Goal: Task Accomplishment & Management: Complete application form

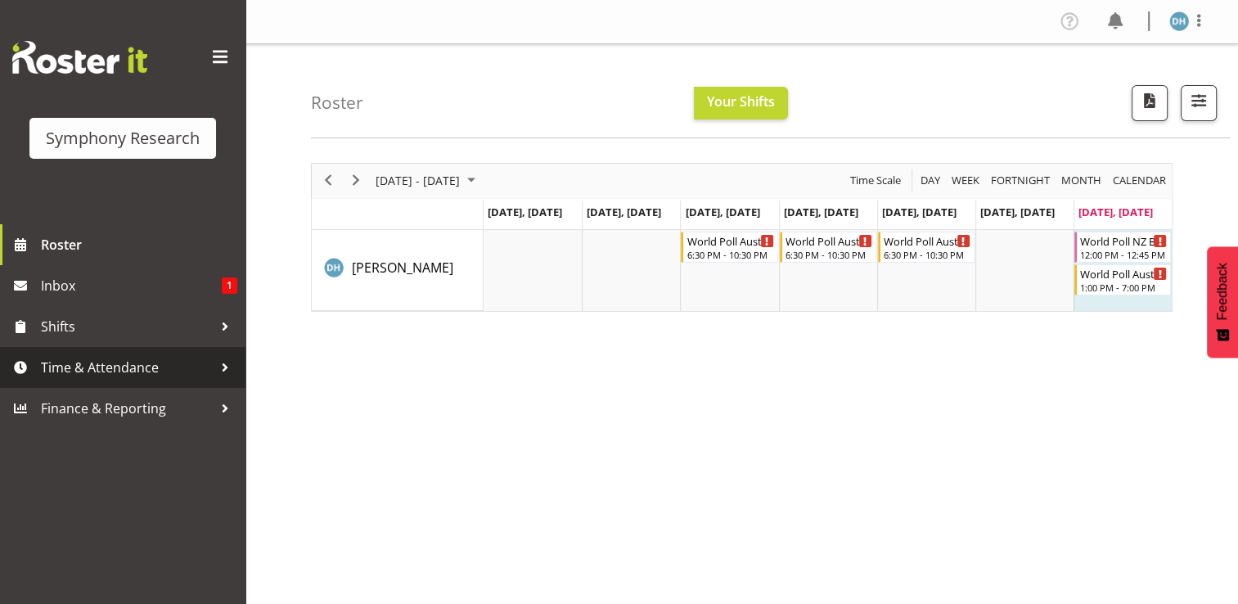
click at [92, 361] on span "Time & Attendance" at bounding box center [127, 367] width 172 height 25
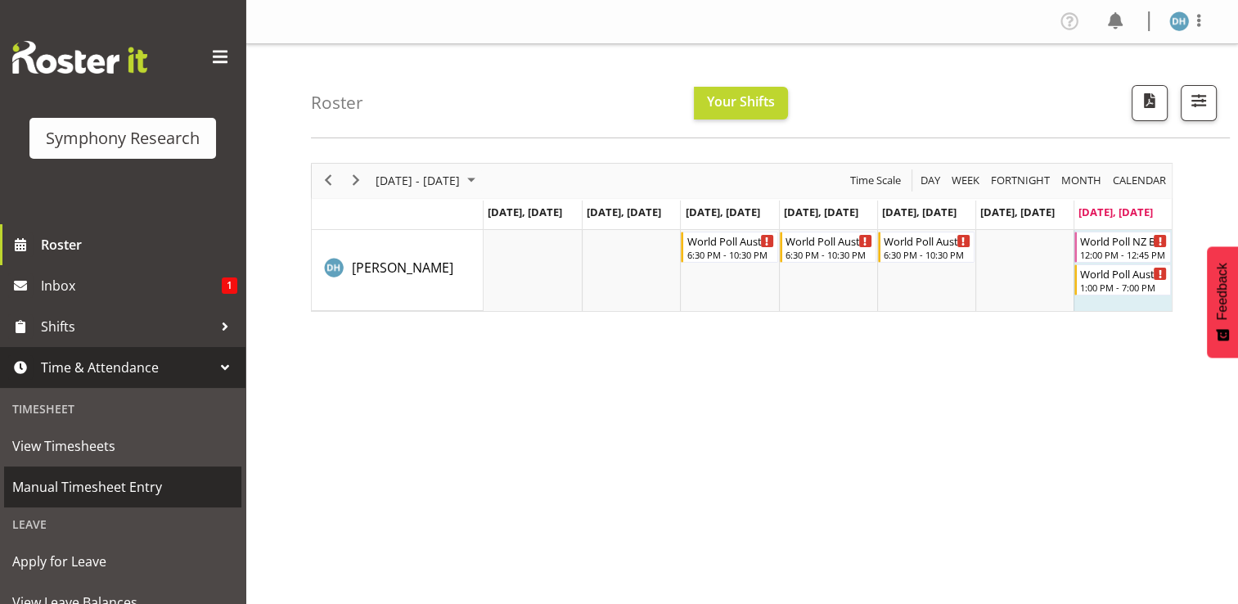
click at [87, 487] on span "Manual Timesheet Entry" at bounding box center [122, 487] width 221 height 25
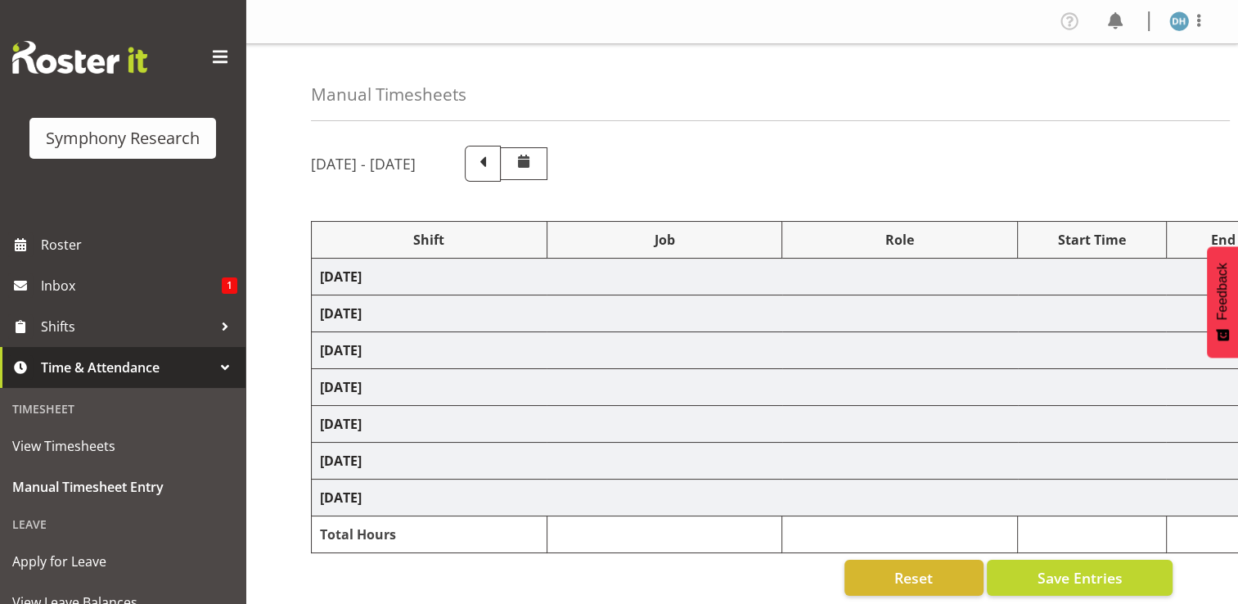
select select "56692"
select select "10499"
select select "56692"
select select "10499"
select select "47"
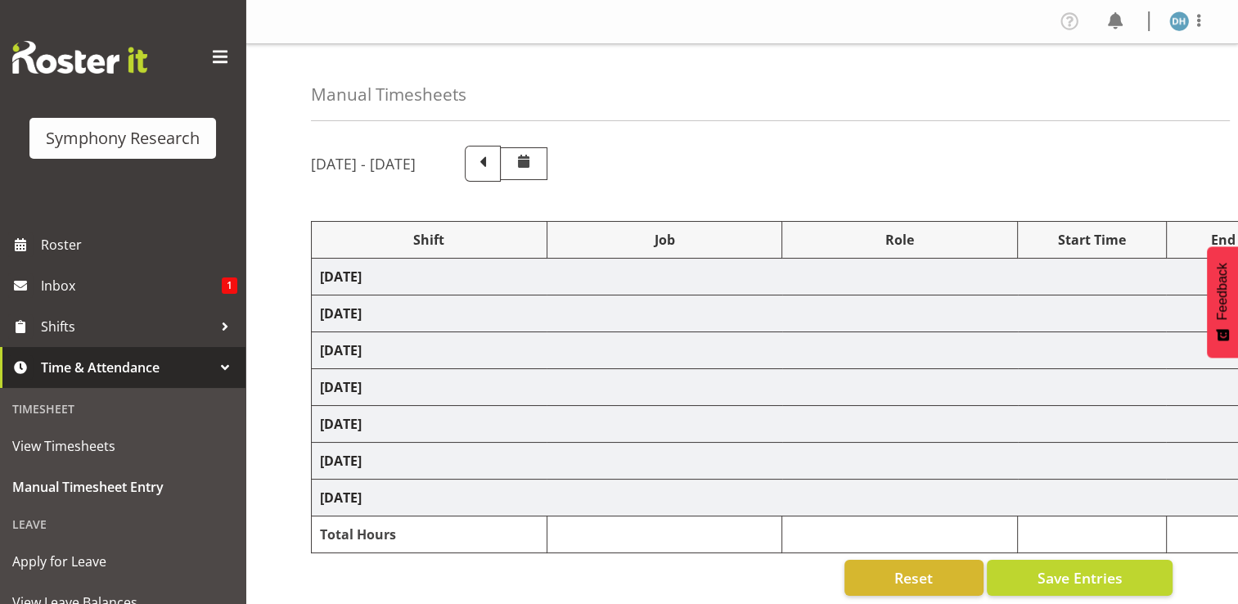
select select "15433"
select select "10499"
select select "15433"
select select "10499"
select select "47"
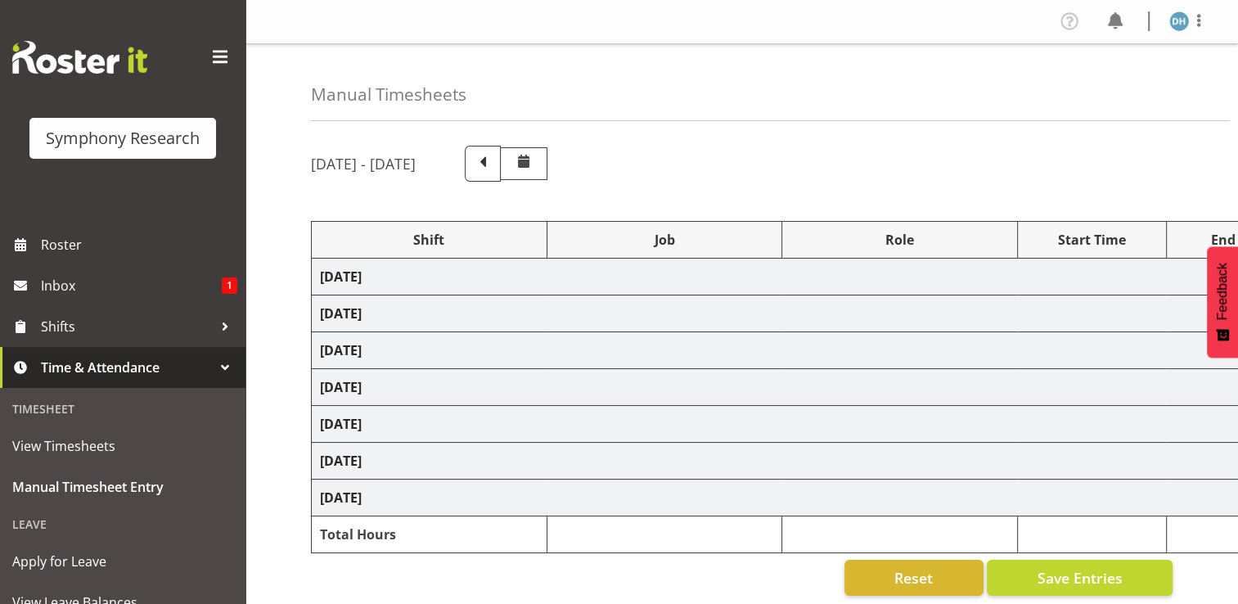
select select "56692"
select select "10499"
select select "47"
select select "56692"
select select "10499"
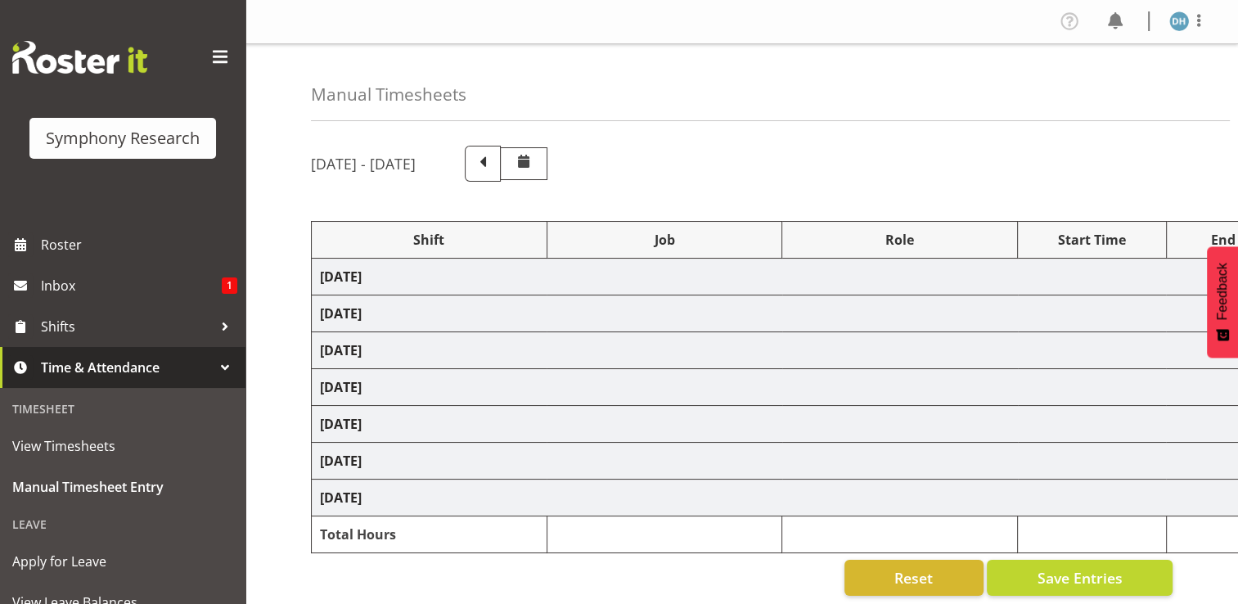
select select "56692"
select select "10499"
select select "47"
select select "103"
select select "10423"
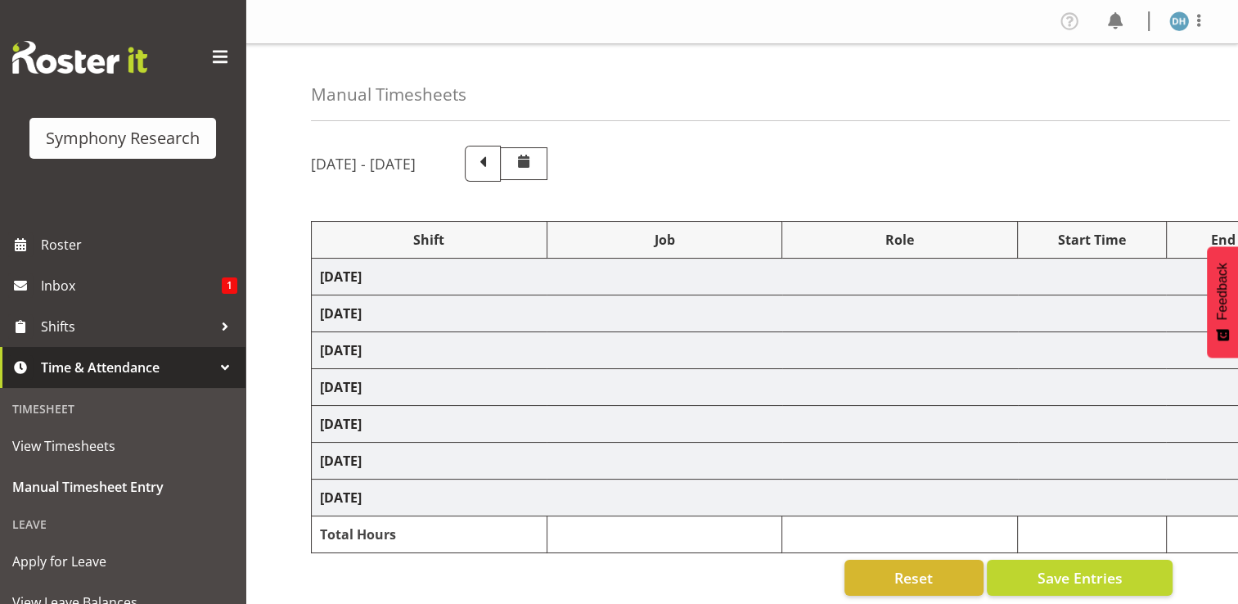
select select "103"
select select "10423"
select select "47"
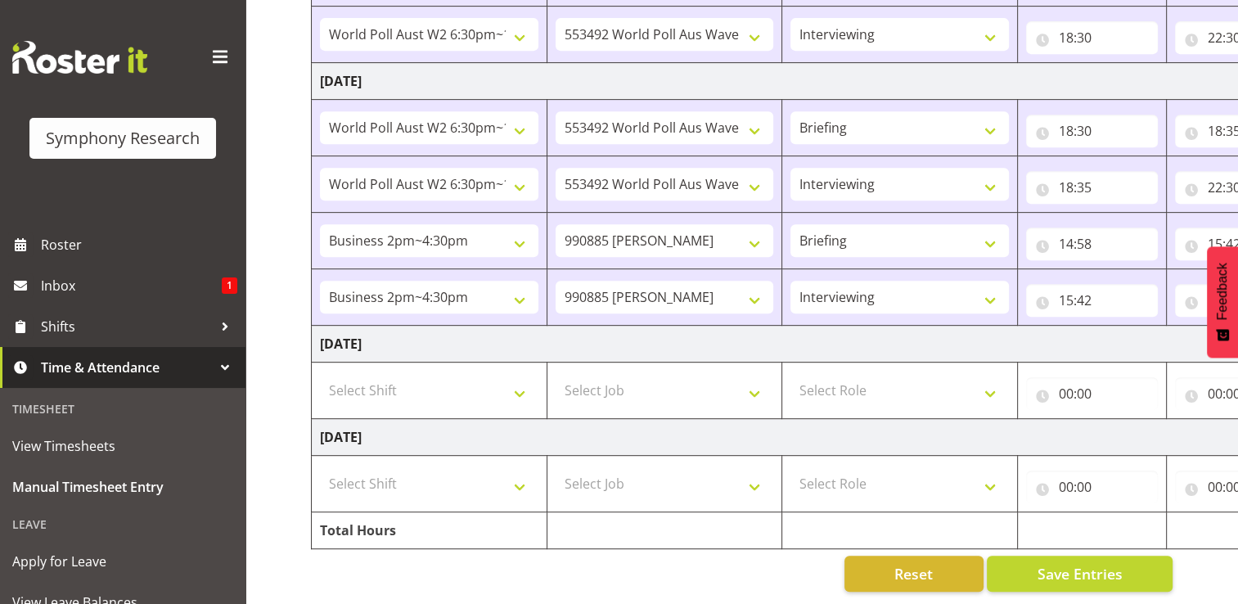
scroll to position [746, 0]
click at [520, 474] on select "Select Shift !!Project Briefing (Job to be assigned) !!Weekend Residential (Ros…" at bounding box center [429, 483] width 219 height 33
select select "17154"
click at [320, 467] on select "Select Shift !!Project Briefing (Job to be assigned) !!Weekend Residential (Ros…" at bounding box center [429, 483] width 219 height 33
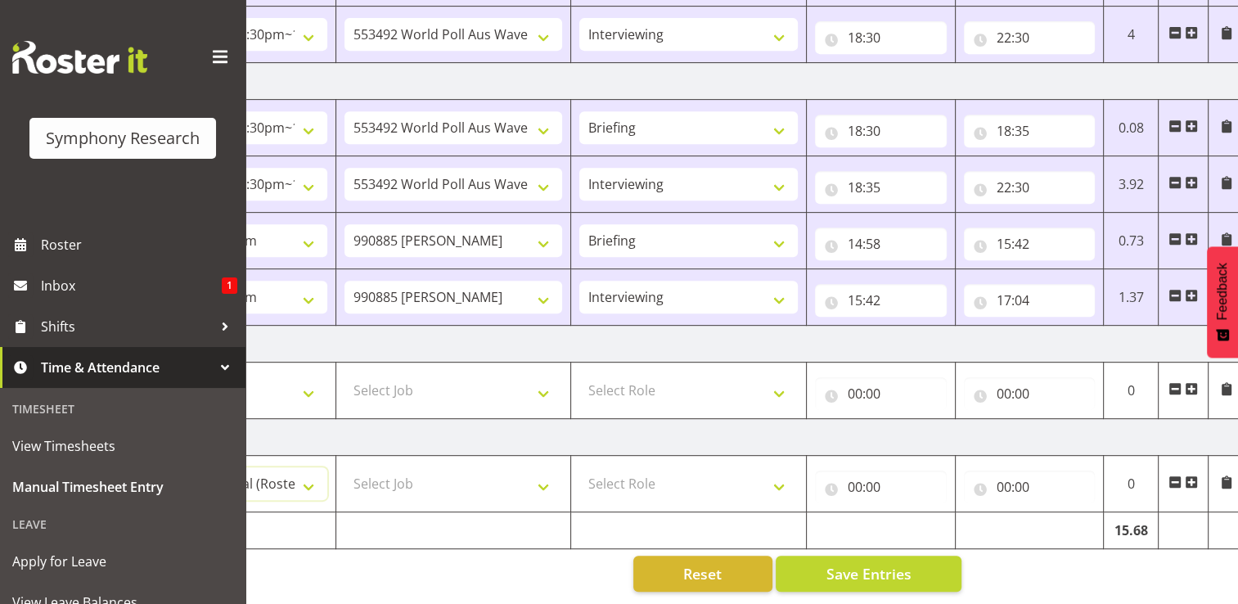
scroll to position [0, 219]
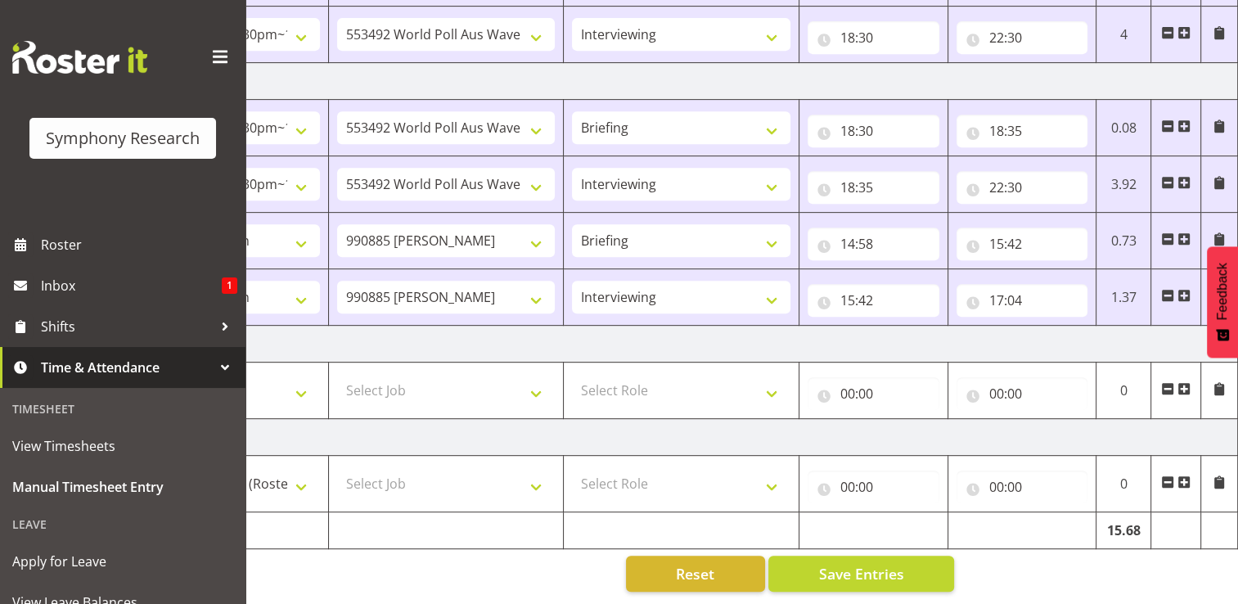
click at [1185, 475] on span at bounding box center [1184, 481] width 13 height 13
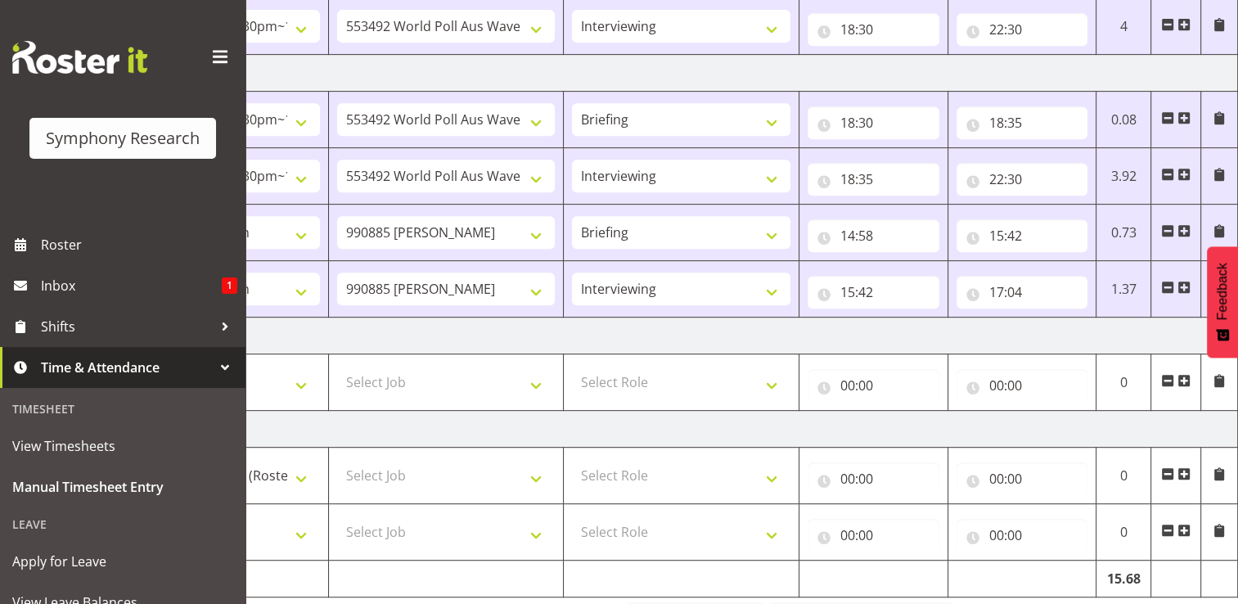
click at [1187, 525] on span at bounding box center [1184, 530] width 13 height 13
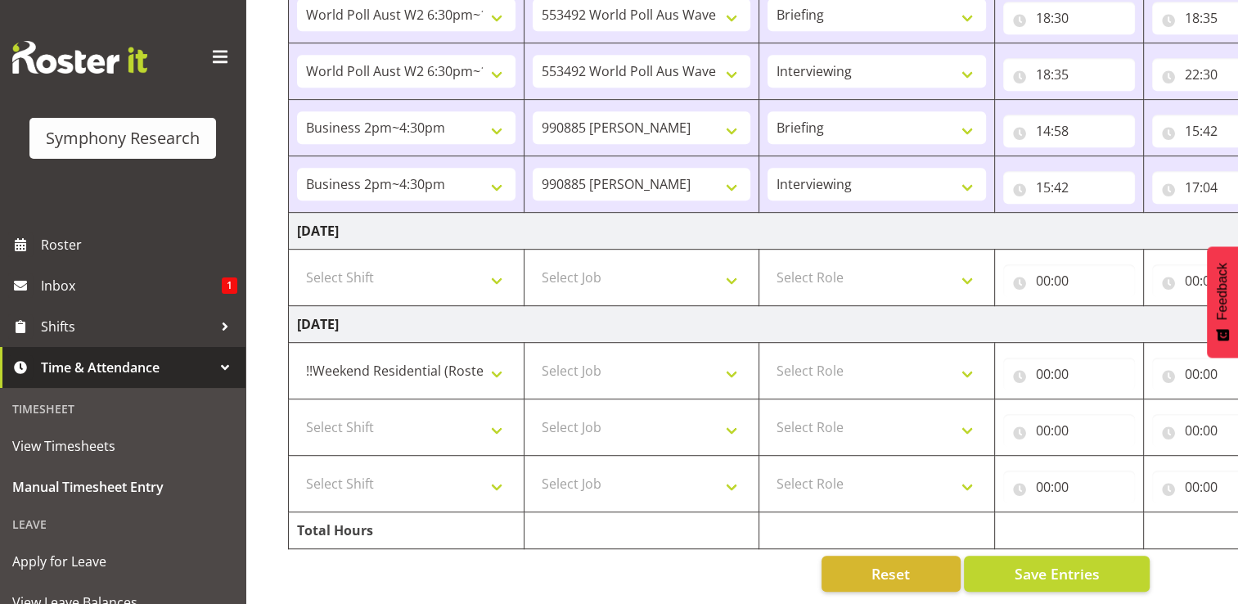
scroll to position [0, 0]
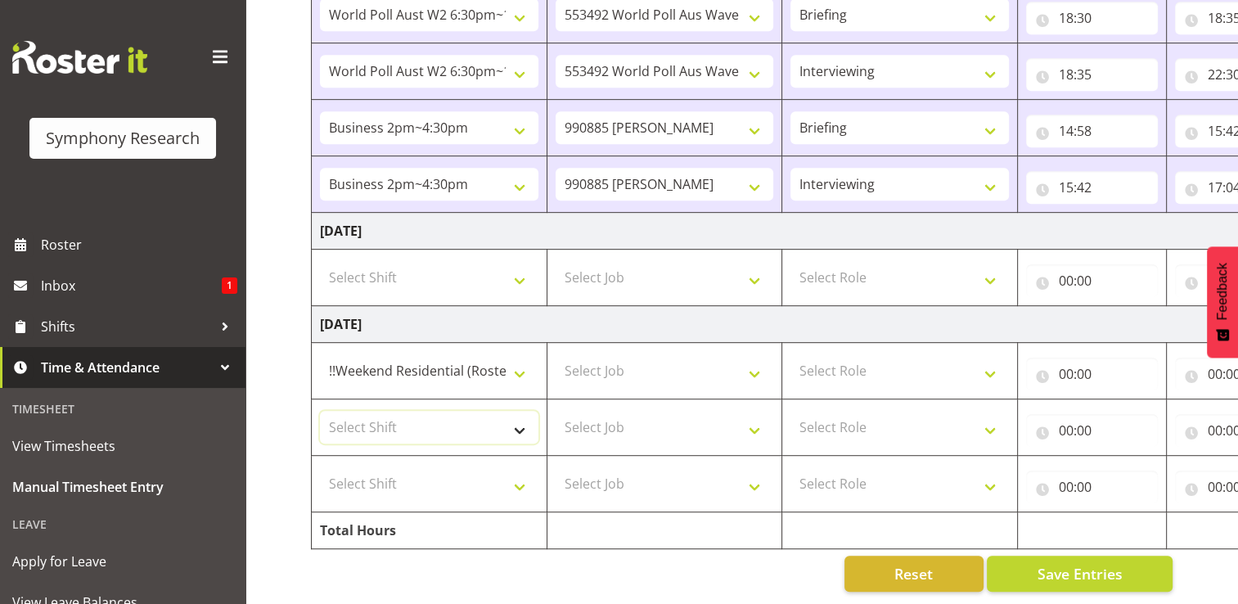
click at [518, 420] on select "Select Shift !!Project Briefing (Job to be assigned) !!Weekend Residential (Ros…" at bounding box center [429, 427] width 219 height 33
select select "17154"
click at [320, 411] on select "Select Shift !!Project Briefing (Job to be assigned) !!Weekend Residential (Ros…" at bounding box center [429, 427] width 219 height 33
click at [519, 473] on select "Select Shift !!Project Briefing (Job to be assigned) !!Weekend Residential (Ros…" at bounding box center [429, 483] width 219 height 33
select select "17154"
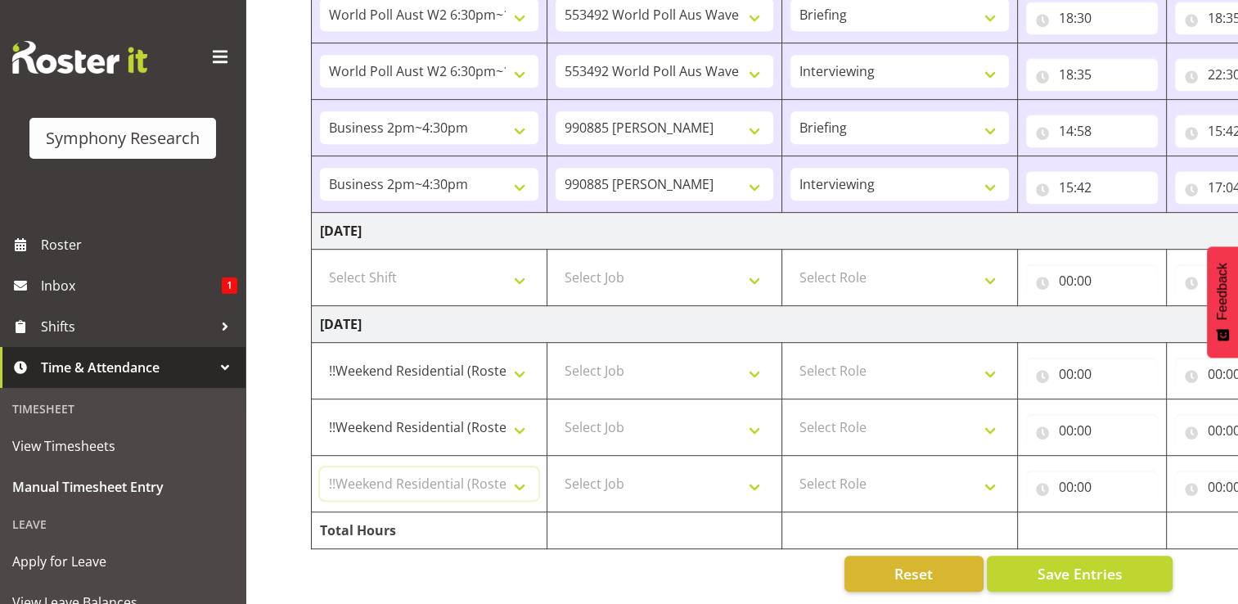
click at [320, 467] on select "Select Shift !!Project Briefing (Job to be assigned) !!Weekend Residential (Ros…" at bounding box center [429, 483] width 219 height 33
click at [754, 362] on select "Select Job 550060 IF Admin 553492 World Poll Aus Wave 2 Main 2025 553493 World …" at bounding box center [665, 370] width 219 height 33
select select "10499"
click at [556, 354] on select "Select Job 550060 IF Admin 553492 World Poll Aus Wave 2 Main 2025 553493 World …" at bounding box center [665, 370] width 219 height 33
click at [754, 417] on select "Select Job 550060 IF Admin 553492 World Poll Aus Wave 2 Main 2025 553493 World …" at bounding box center [665, 427] width 219 height 33
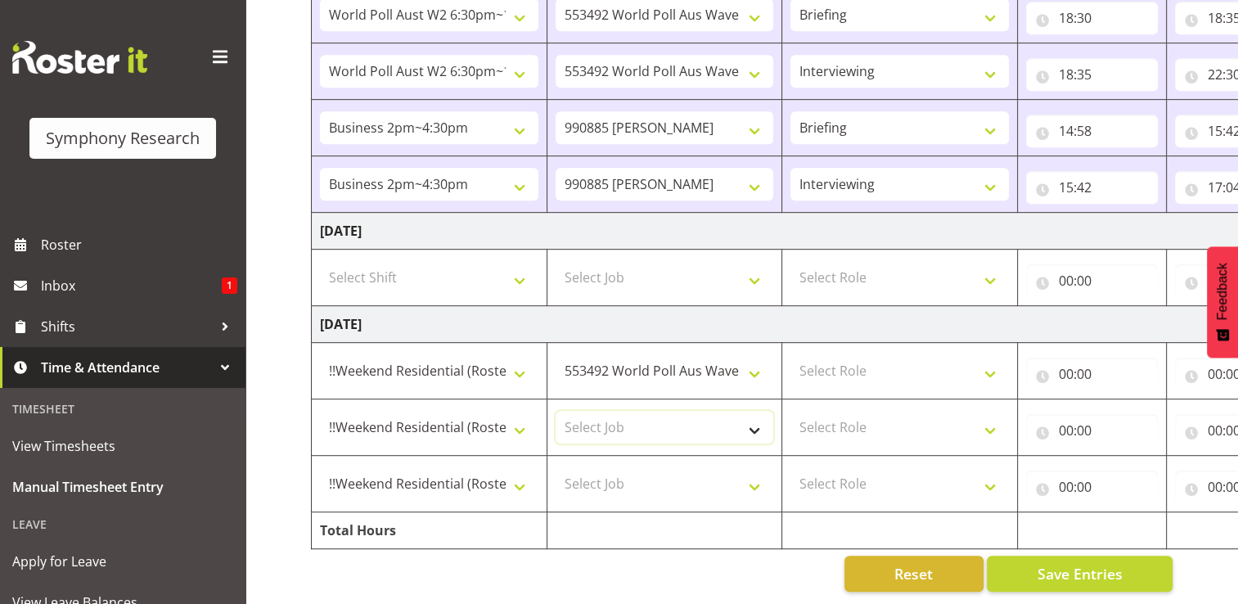
select select "10499"
click at [556, 411] on select "Select Job 550060 IF Admin 553492 World Poll Aus Wave 2 Main 2025 553493 World …" at bounding box center [665, 427] width 219 height 33
click at [756, 479] on select "Select Job 550060 IF Admin 553492 World Poll Aus Wave 2 Main 2025 553493 World …" at bounding box center [665, 483] width 219 height 33
select select "10499"
click at [556, 467] on select "Select Job 550060 IF Admin 553492 World Poll Aus Wave 2 Main 2025 553493 World …" at bounding box center [665, 483] width 219 height 33
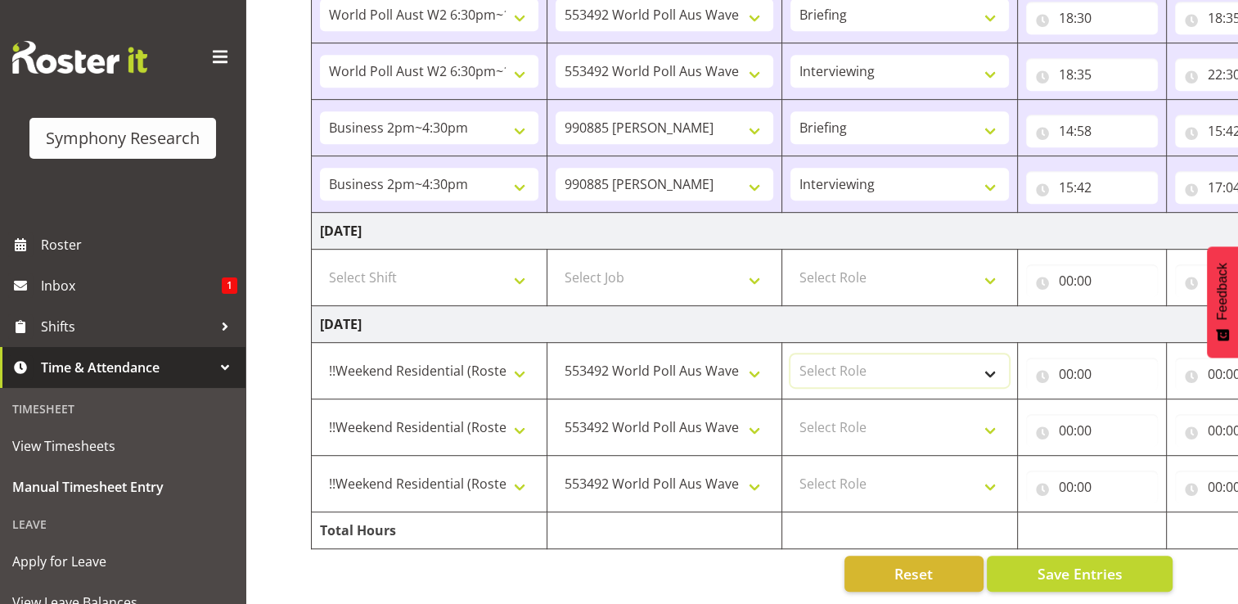
click at [989, 361] on select "Select Role Briefing Interviewing" at bounding box center [900, 370] width 219 height 33
select select "297"
click at [791, 354] on select "Select Role Briefing Interviewing" at bounding box center [900, 370] width 219 height 33
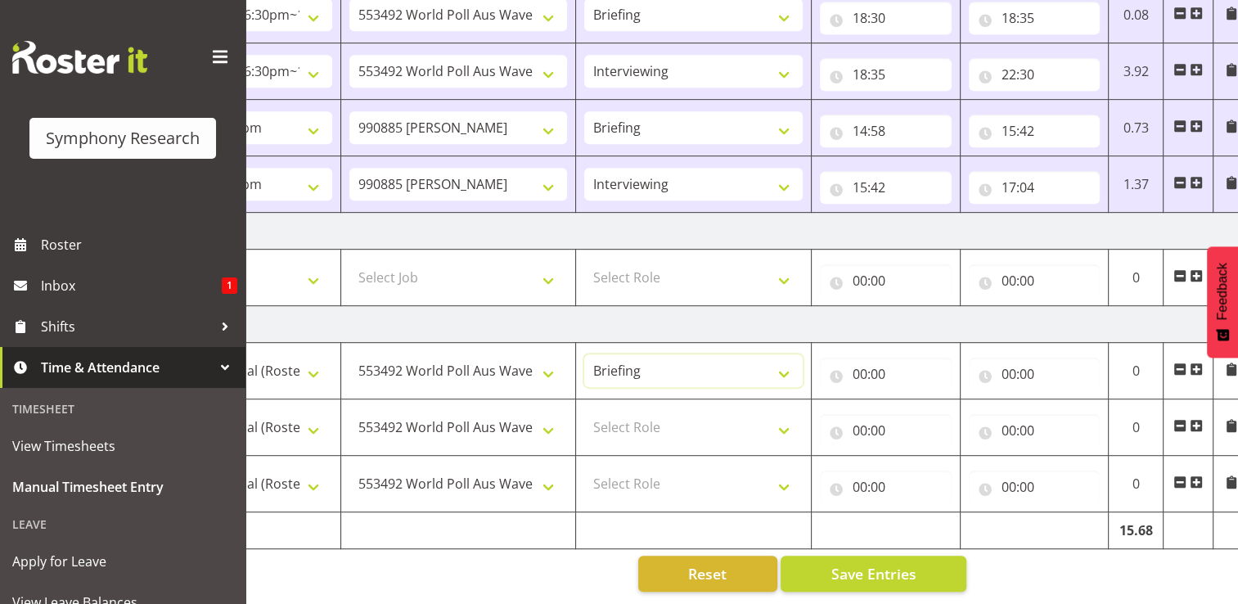
scroll to position [0, 219]
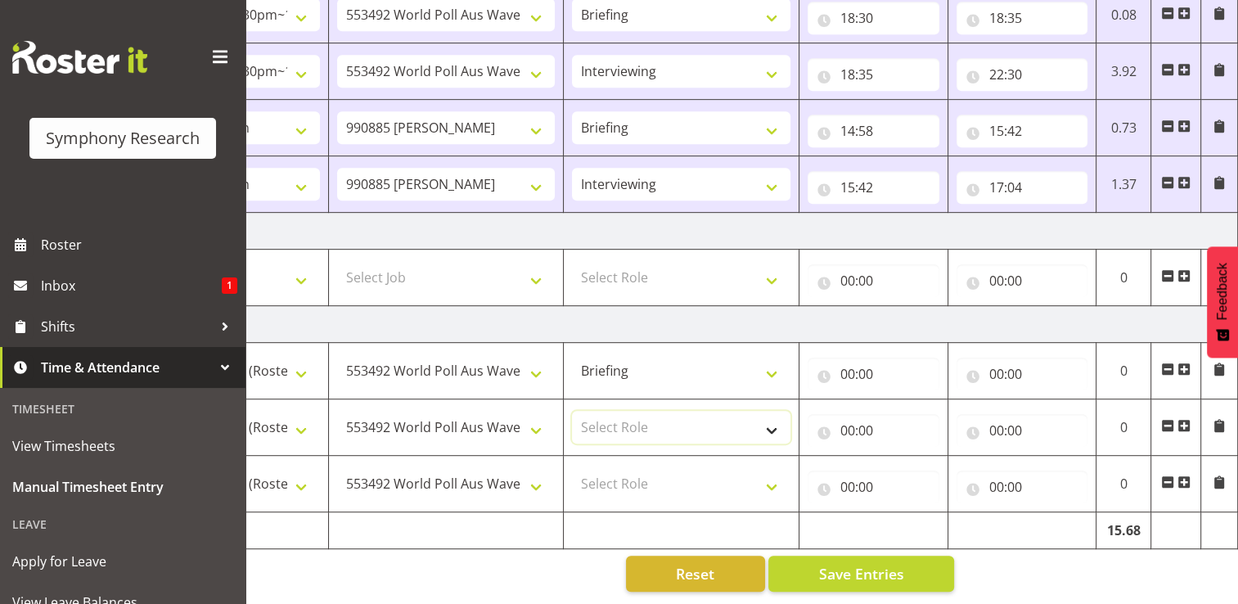
click at [776, 418] on select "Select Role Briefing Interviewing" at bounding box center [681, 427] width 219 height 33
select select "47"
click at [572, 411] on select "Select Role Briefing Interviewing" at bounding box center [681, 427] width 219 height 33
click at [776, 471] on select "Select Role Briefing Interviewing" at bounding box center [681, 483] width 219 height 33
select select "47"
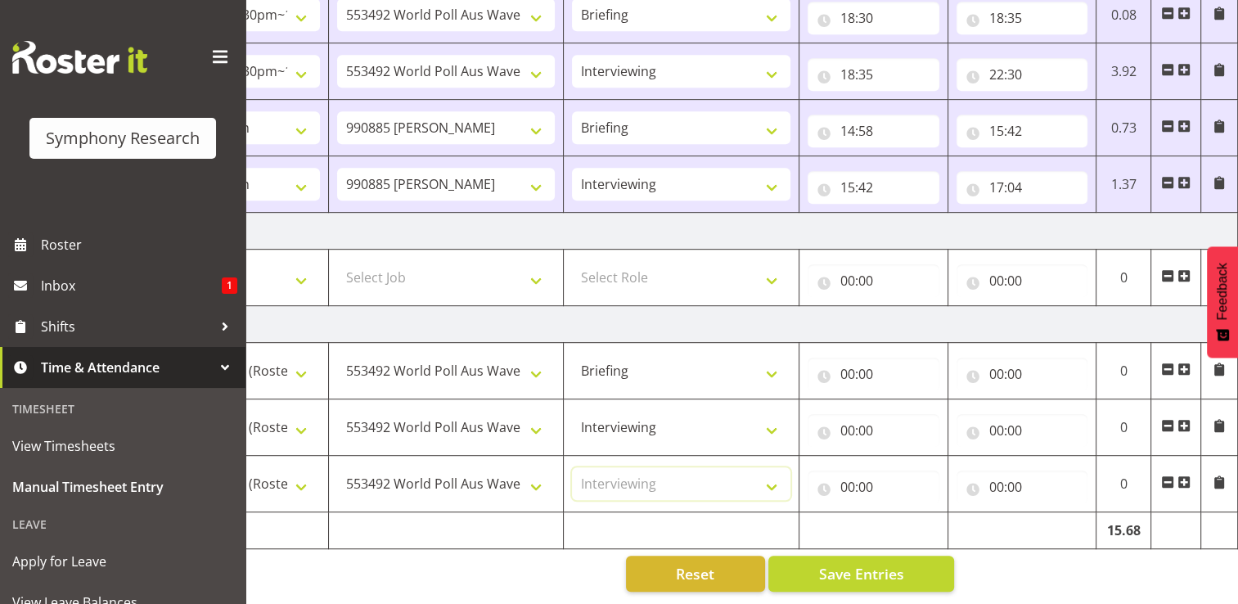
click at [572, 467] on select "Select Role Briefing Interviewing" at bounding box center [681, 483] width 219 height 33
click at [861, 361] on input "00:00" at bounding box center [874, 374] width 132 height 33
click at [921, 406] on select "00 01 02 03 04 05 06 07 08 09 10 11 12 13 14 15 16 17 18 19 20 21 22 23" at bounding box center [919, 416] width 37 height 33
select select "12"
click at [901, 400] on select "00 01 02 03 04 05 06 07 08 09 10 11 12 13 14 15 16 17 18 19 20 21 22 23" at bounding box center [919, 416] width 37 height 33
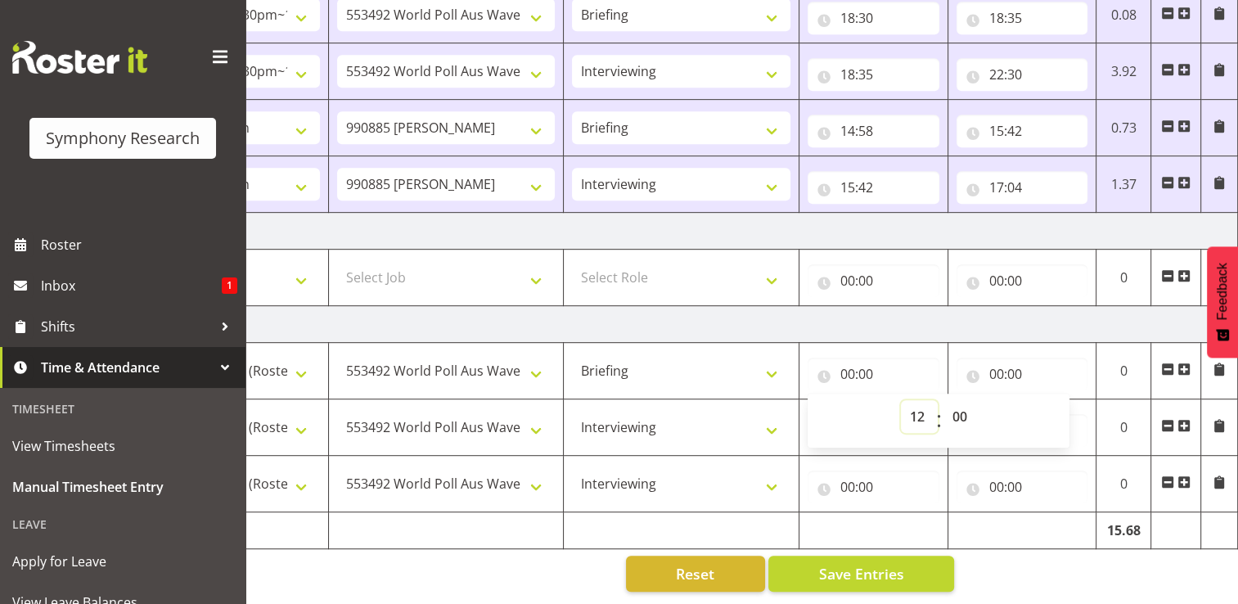
type input "12:00"
click at [1012, 362] on input "00:00" at bounding box center [1023, 374] width 132 height 33
click at [1065, 405] on select "00 01 02 03 04 05 06 07 08 09 10 11 12 13 14 15 16 17 18 19 20 21 22 23" at bounding box center [1068, 416] width 37 height 33
select select "12"
click at [1050, 400] on select "00 01 02 03 04 05 06 07 08 09 10 11 12 13 14 15 16 17 18 19 20 21 22 23" at bounding box center [1068, 416] width 37 height 33
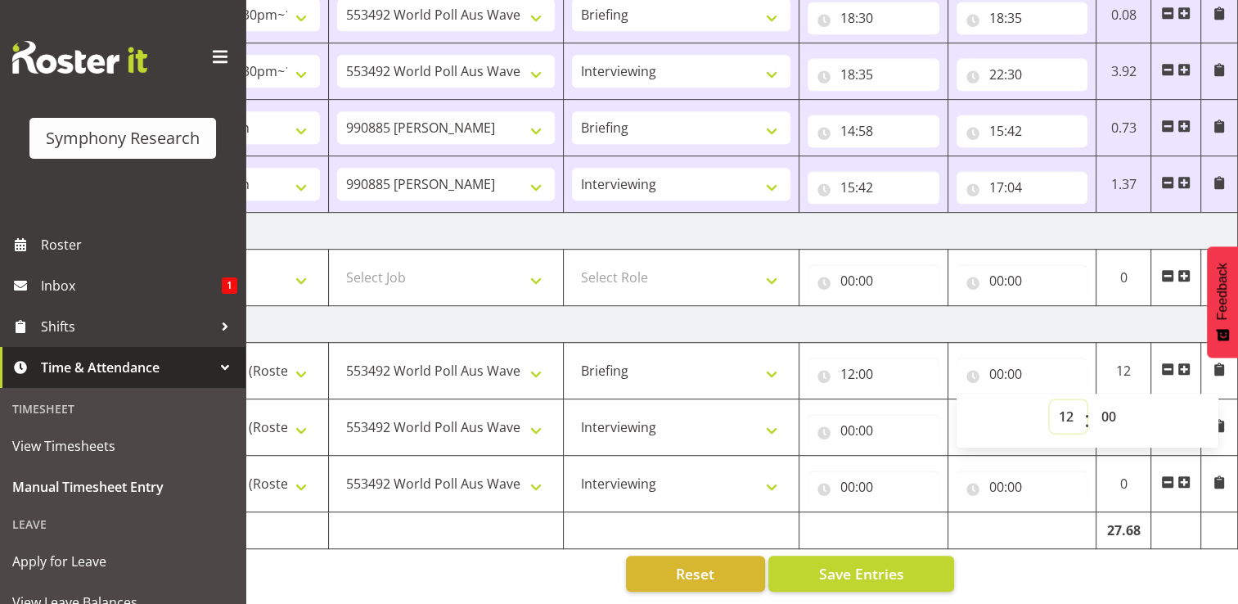
type input "12:00"
click at [1111, 403] on select "00 01 02 03 04 05 06 07 08 09 10 11 12 13 14 15 16 17 18 19 20 21 22 23 24 25 2…" at bounding box center [1111, 416] width 37 height 33
select select "13"
click at [1093, 400] on select "00 01 02 03 04 05 06 07 08 09 10 11 12 13 14 15 16 17 18 19 20 21 22 23 24 25 2…" at bounding box center [1111, 416] width 37 height 33
type input "12:13"
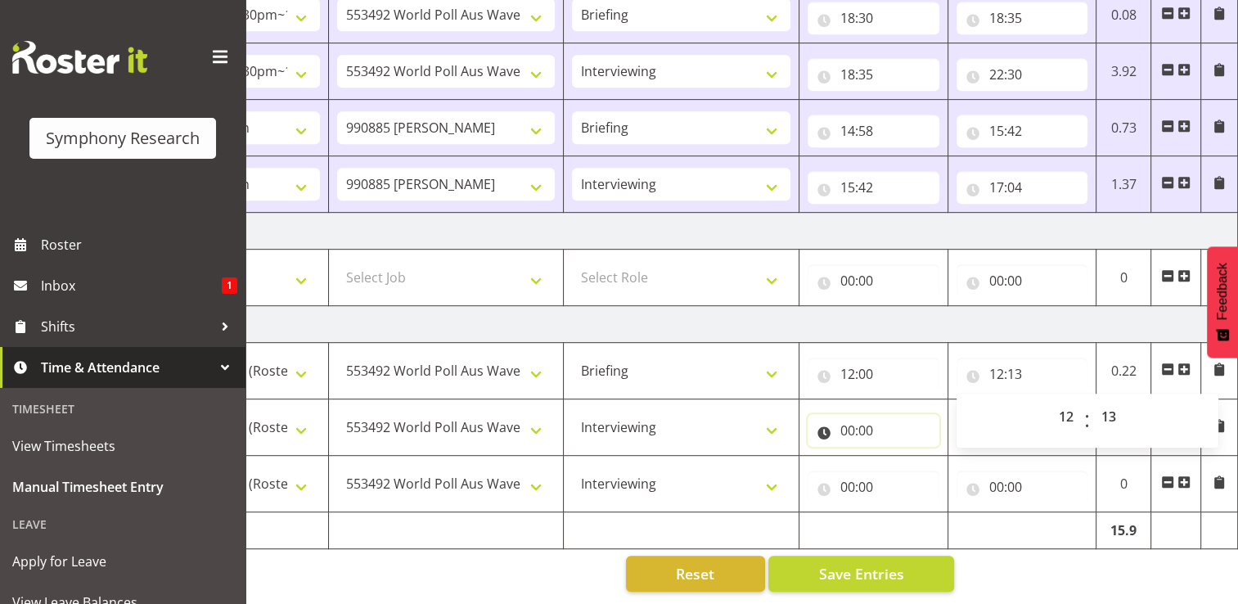
click at [851, 417] on input "00:00" at bounding box center [874, 430] width 132 height 33
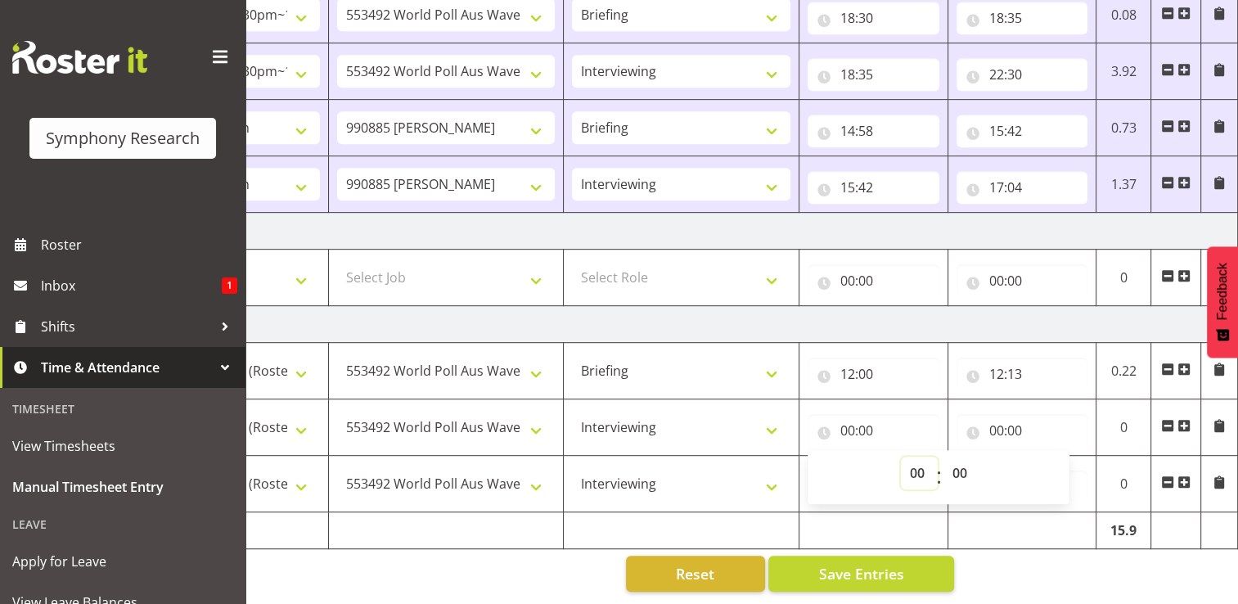
click at [917, 462] on select "00 01 02 03 04 05 06 07 08 09 10 11 12 13 14 15 16 17 18 19 20 21 22 23" at bounding box center [919, 473] width 37 height 33
select select "12"
click at [901, 457] on select "00 01 02 03 04 05 06 07 08 09 10 11 12 13 14 15 16 17 18 19 20 21 22 23" at bounding box center [919, 473] width 37 height 33
type input "12:00"
click at [967, 459] on select "00 01 02 03 04 05 06 07 08 09 10 11 12 13 14 15 16 17 18 19 20 21 22 23 24 25 2…" at bounding box center [962, 473] width 37 height 33
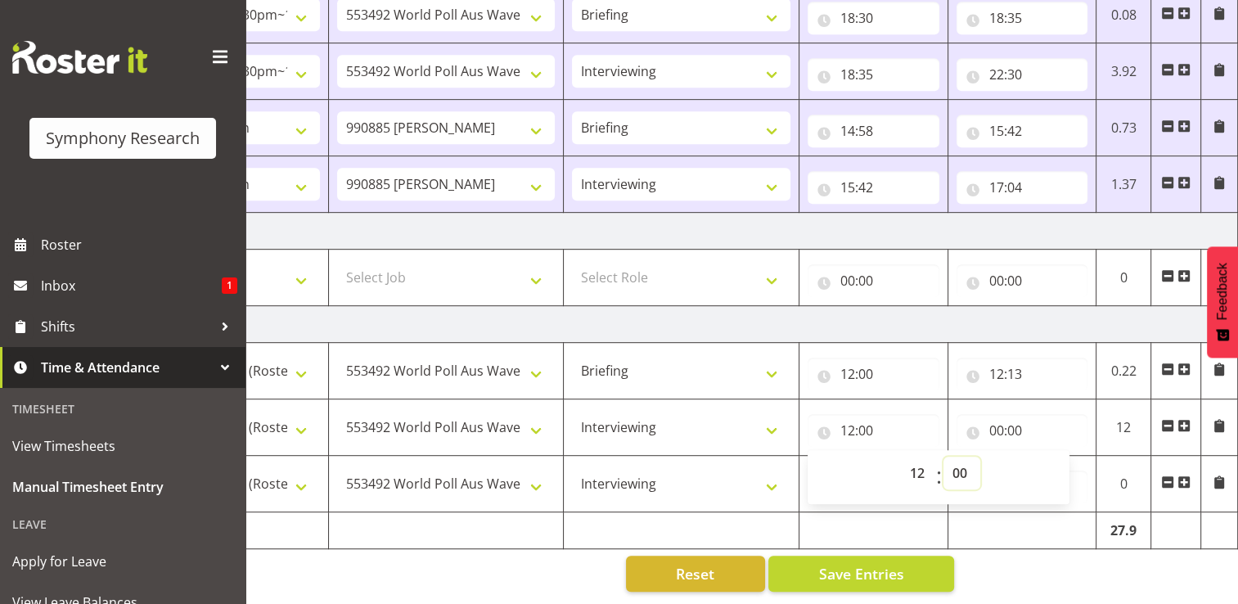
select select "13"
click at [944, 457] on select "00 01 02 03 04 05 06 07 08 09 10 11 12 13 14 15 16 17 18 19 20 21 22 23 24 25 2…" at bounding box center [962, 473] width 37 height 33
type input "12:13"
click at [1018, 421] on input "00:00" at bounding box center [1023, 430] width 132 height 33
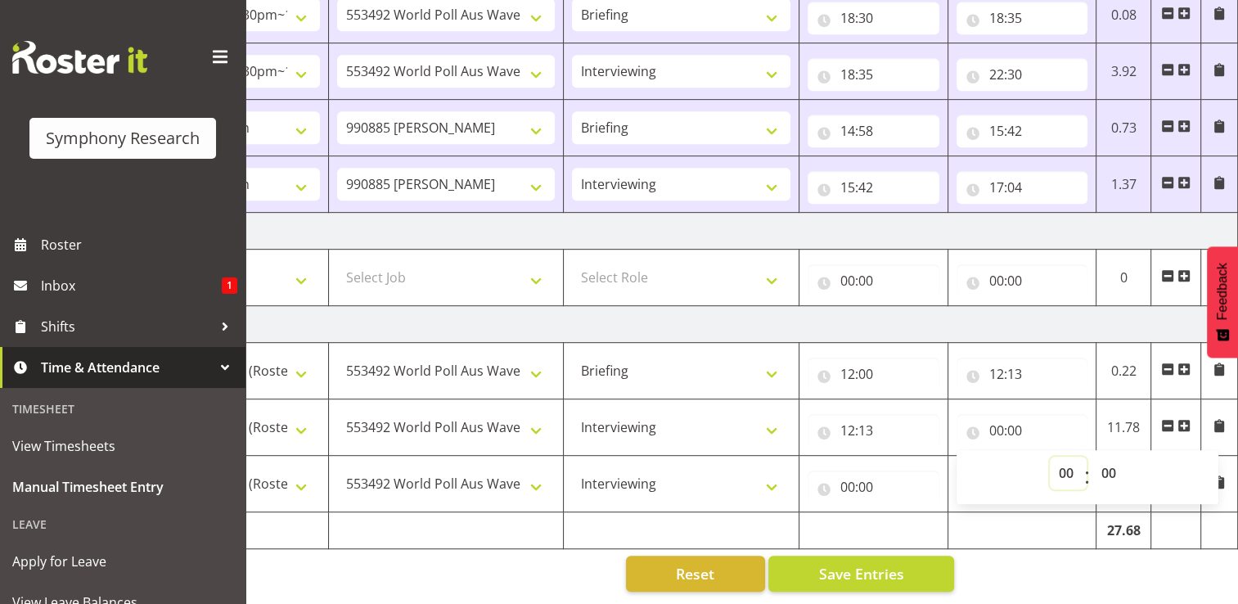
drag, startPoint x: 1018, startPoint y: 421, endPoint x: 1067, endPoint y: 460, distance: 62.4
click at [1067, 460] on select "00 01 02 03 04 05 06 07 08 09 10 11 12 13 14 15 16 17 18 19 20 21 22 23" at bounding box center [1068, 473] width 37 height 33
select select "15"
click at [1050, 457] on select "00 01 02 03 04 05 06 07 08 09 10 11 12 13 14 15 16 17 18 19 20 21 22 23" at bounding box center [1068, 473] width 37 height 33
type input "15:00"
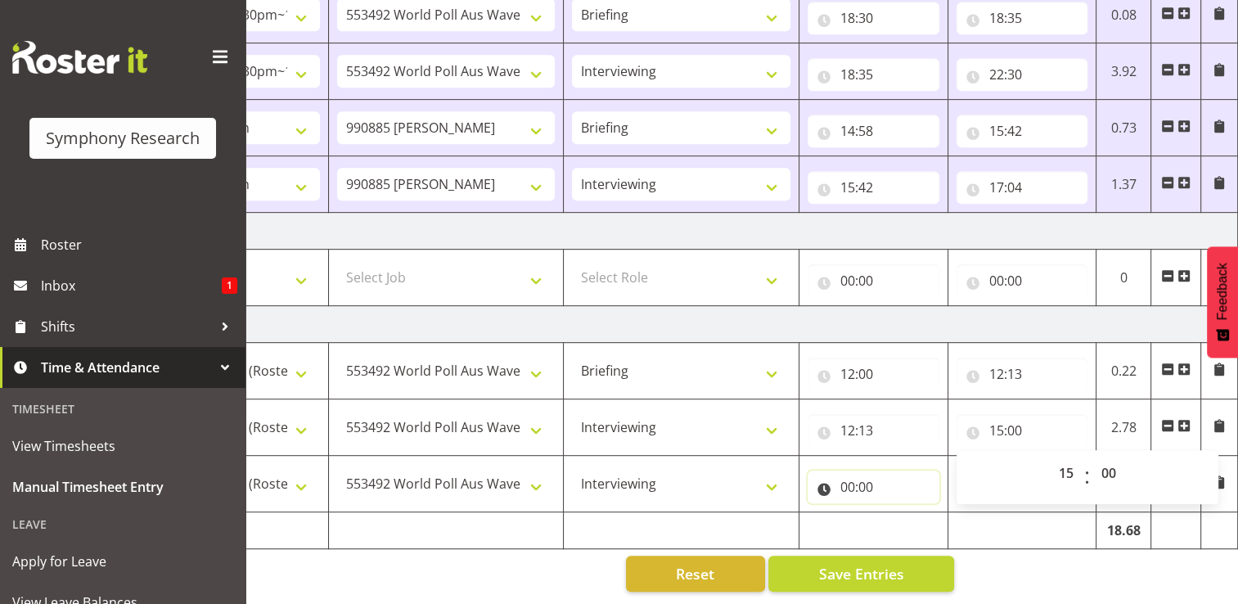
click at [859, 475] on input "00:00" at bounding box center [874, 487] width 132 height 33
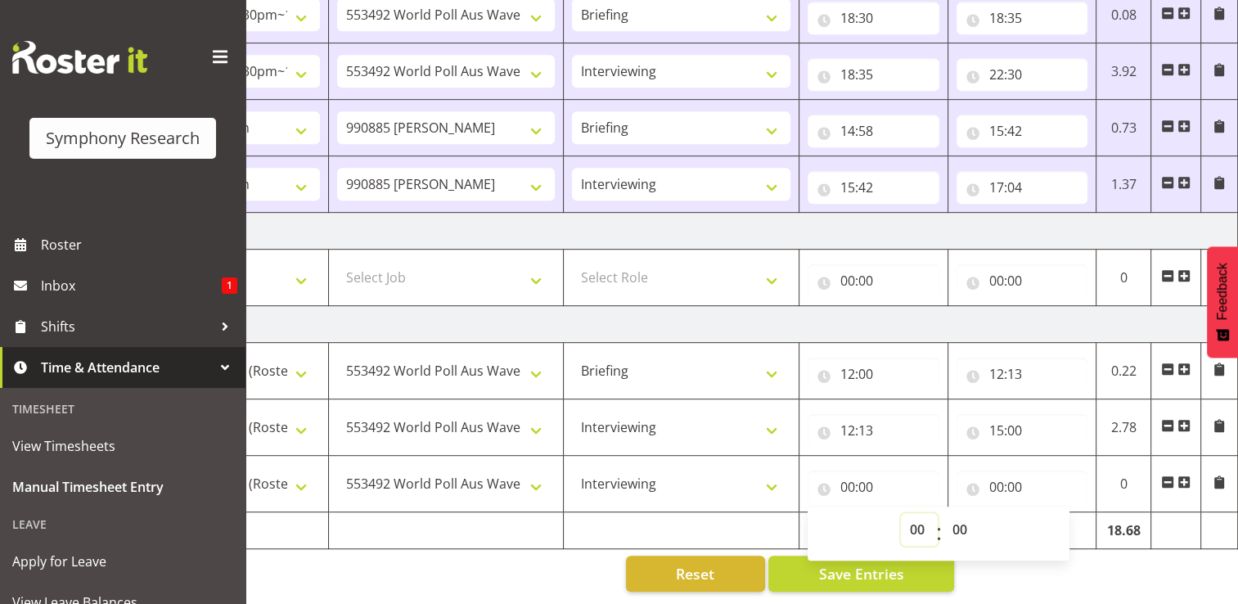
click at [918, 518] on select "00 01 02 03 04 05 06 07 08 09 10 11 12 13 14 15 16 17 18 19 20 21 22 23" at bounding box center [919, 529] width 37 height 33
select select "15"
click at [901, 513] on select "00 01 02 03 04 05 06 07 08 09 10 11 12 13 14 15 16 17 18 19 20 21 22 23" at bounding box center [919, 529] width 37 height 33
type input "15:00"
click at [964, 518] on select "00 01 02 03 04 05 06 07 08 09 10 11 12 13 14 15 16 17 18 19 20 21 22 23 24 25 2…" at bounding box center [962, 529] width 37 height 33
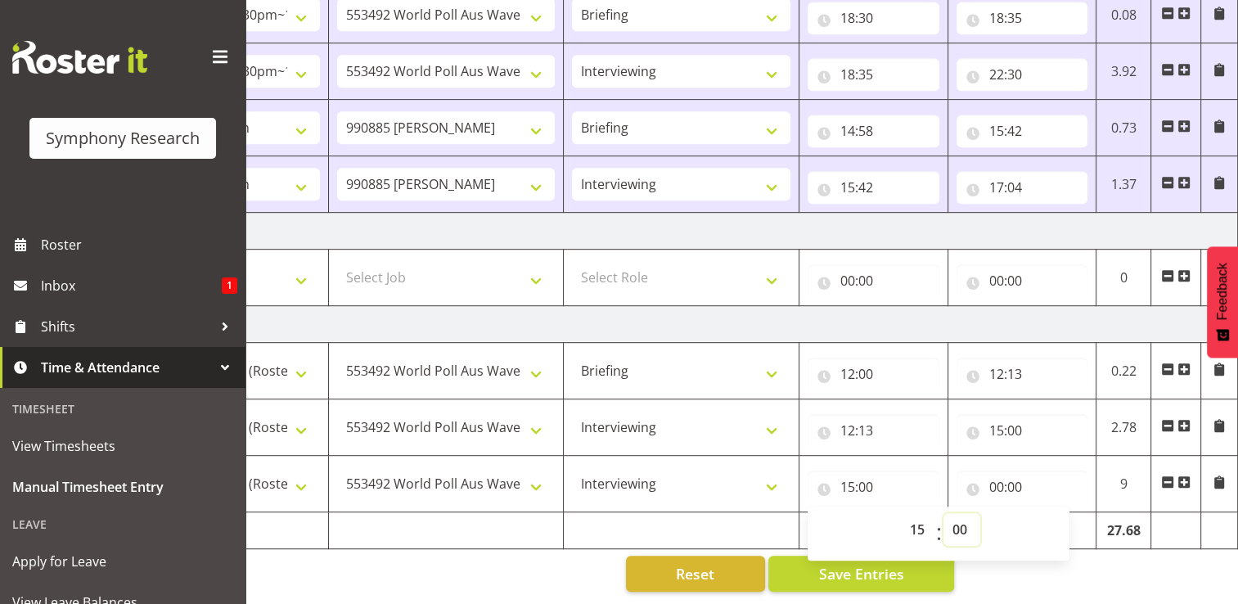
select select "30"
click at [944, 513] on select "00 01 02 03 04 05 06 07 08 09 10 11 12 13 14 15 16 17 18 19 20 21 22 23 24 25 2…" at bounding box center [962, 529] width 37 height 33
type input "15:30"
click at [1007, 479] on input "00:00" at bounding box center [1023, 487] width 132 height 33
click at [1070, 520] on select "00 01 02 03 04 05 06 07 08 09 10 11 12 13 14 15 16 17 18 19 20 21 22 23" at bounding box center [1068, 529] width 37 height 33
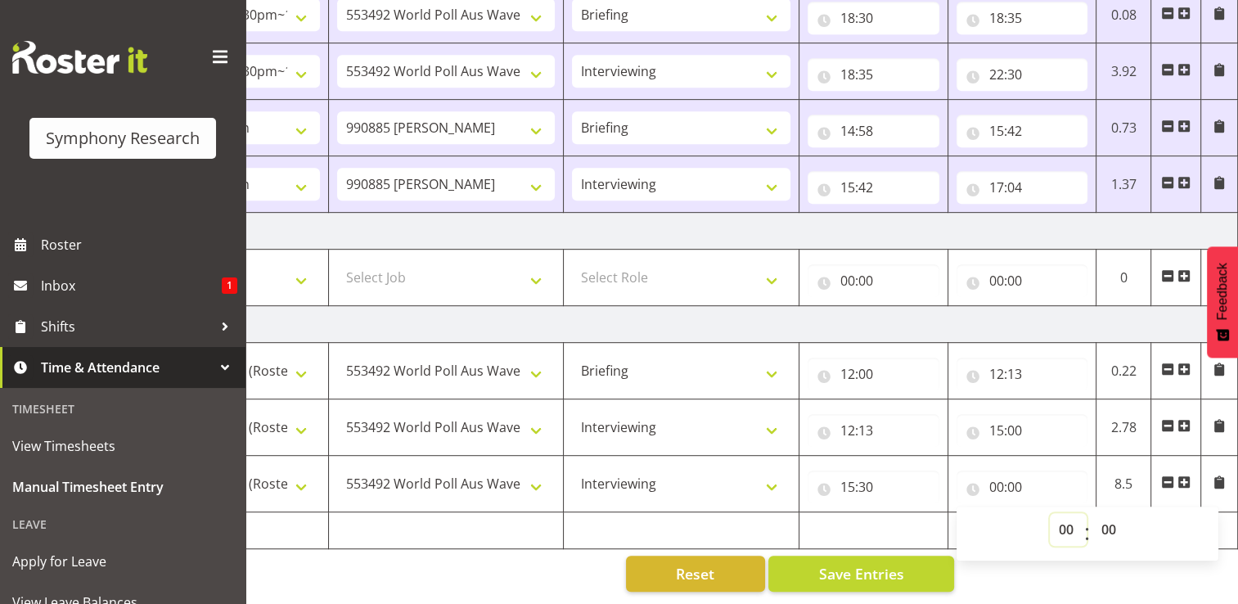
select select "19"
click at [1050, 513] on select "00 01 02 03 04 05 06 07 08 09 10 11 12 13 14 15 16 17 18 19 20 21 22 23" at bounding box center [1068, 529] width 37 height 33
type input "19:00"
click at [1112, 520] on select "00 01 02 03 04 05 06 07 08 09 10 11 12 13 14 15 16 17 18 19 20 21 22 23 24 25 2…" at bounding box center [1111, 529] width 37 height 33
select select "13"
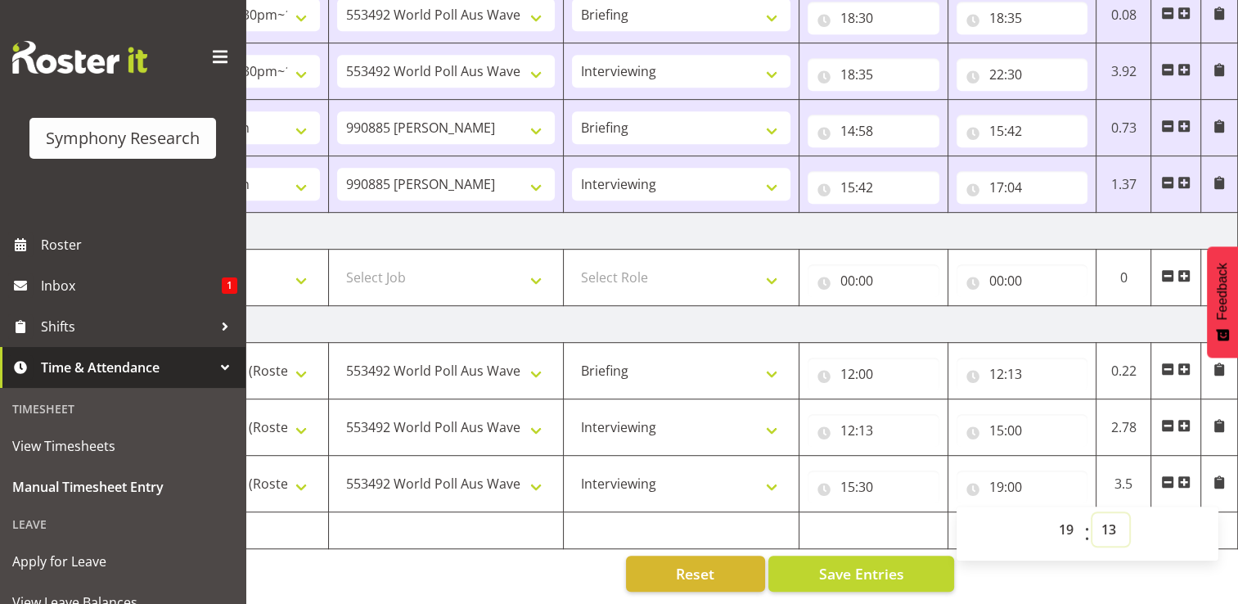
click at [1093, 513] on select "00 01 02 03 04 05 06 07 08 09 10 11 12 13 14 15 16 17 18 19 20 21 22 23 24 25 2…" at bounding box center [1111, 529] width 37 height 33
type input "19:13"
click at [893, 563] on span "Save Entries" at bounding box center [860, 573] width 85 height 21
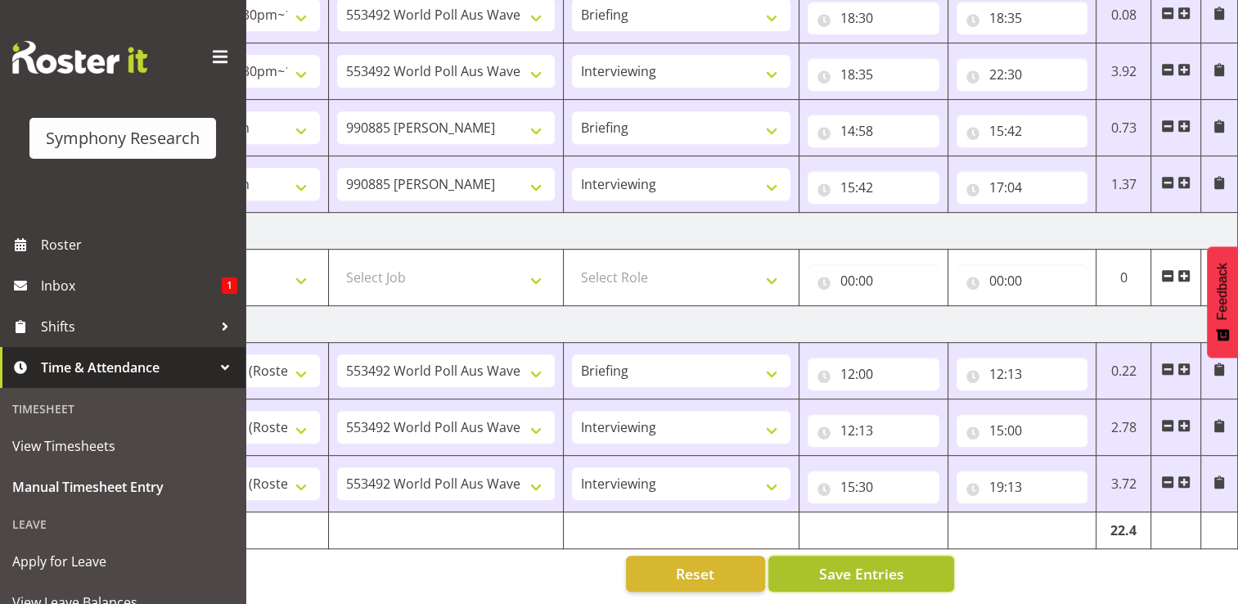
click at [915, 573] on button "Save Entries" at bounding box center [861, 574] width 186 height 36
